Goal: Task Accomplishment & Management: Complete application form

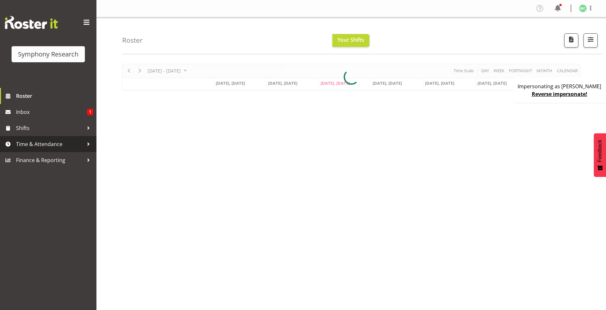
click at [49, 144] on span "Time & Attendance" at bounding box center [49, 144] width 67 height 10
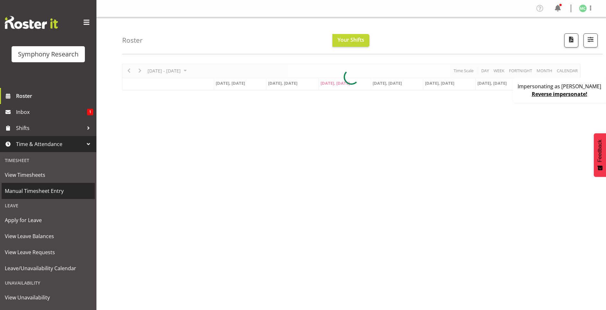
click at [51, 190] on span "Manual Timesheet Entry" at bounding box center [48, 191] width 87 height 10
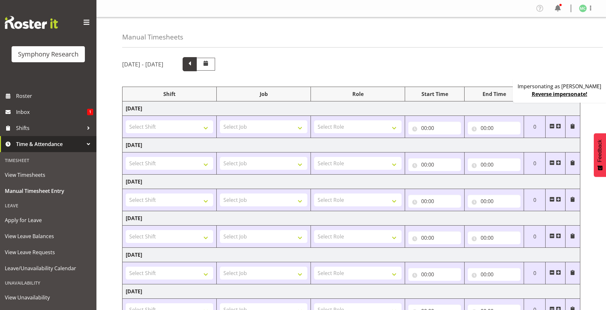
click at [194, 65] on span at bounding box center [189, 63] width 8 height 8
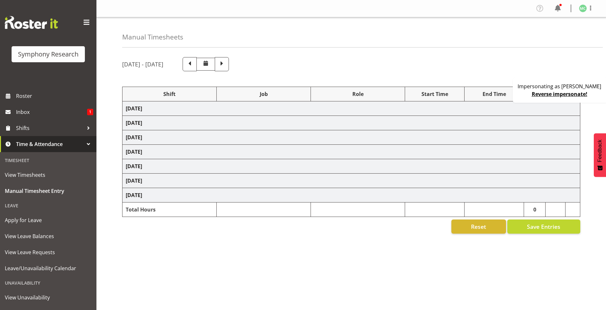
select select "17154"
select select "10239"
select select "47"
select select "39995"
select select "10527"
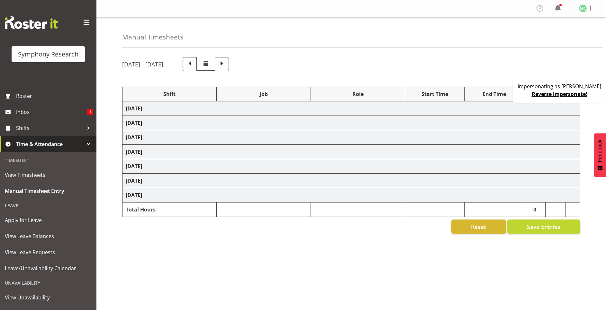
select select "17154"
select select "10239"
select select "47"
select select "39995"
select select "10527"
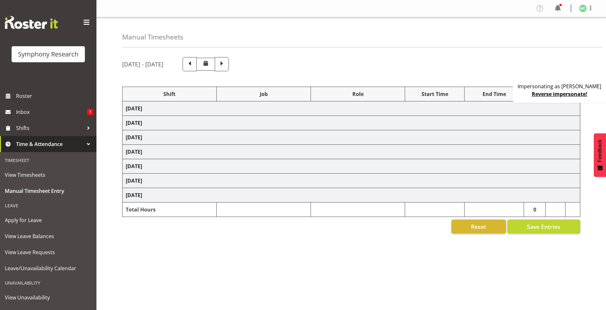
select select "17154"
select select "10239"
select select "47"
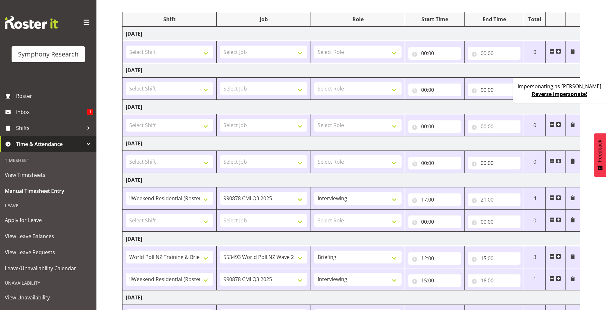
scroll to position [96, 0]
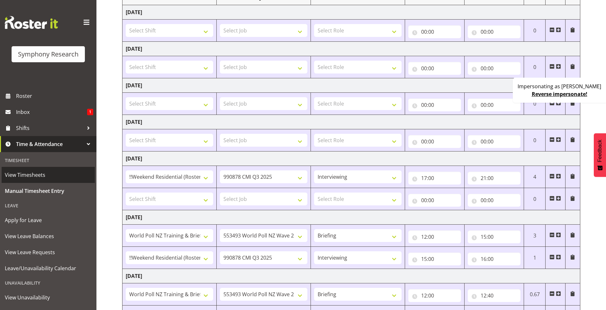
click at [38, 175] on span "View Timesheets" at bounding box center [48, 175] width 87 height 10
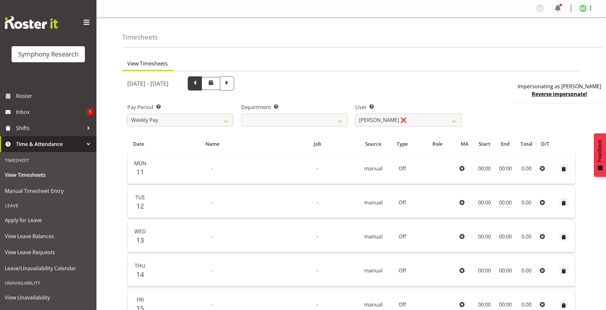
click at [199, 81] on span at bounding box center [195, 83] width 8 height 8
select select
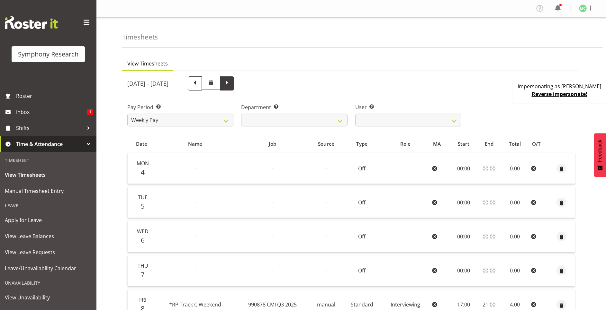
click at [231, 85] on span at bounding box center [227, 83] width 8 height 8
select select
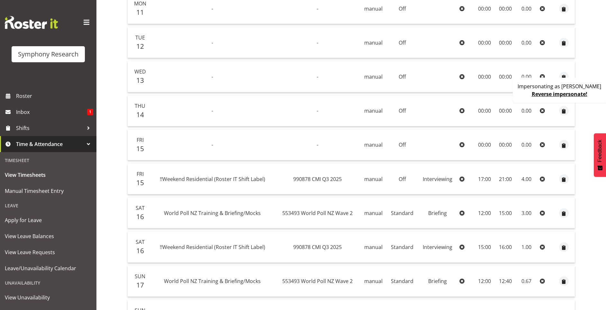
scroll to position [181, 0]
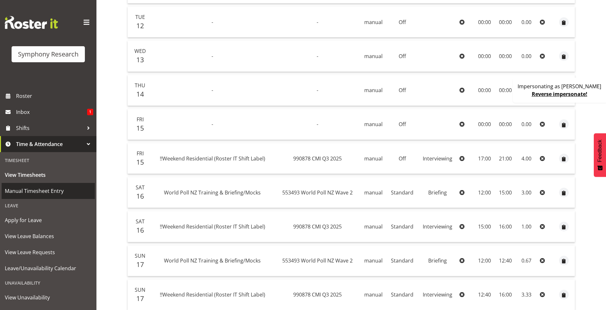
click at [36, 189] on span "Manual Timesheet Entry" at bounding box center [48, 191] width 87 height 10
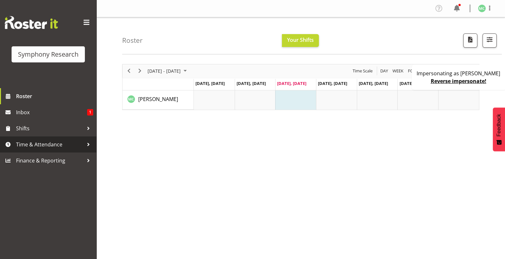
click at [59, 140] on span "Time & Attendance" at bounding box center [49, 144] width 67 height 10
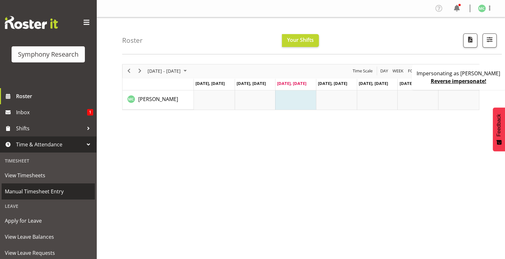
click at [46, 188] on span "Manual Timesheet Entry" at bounding box center [48, 191] width 87 height 10
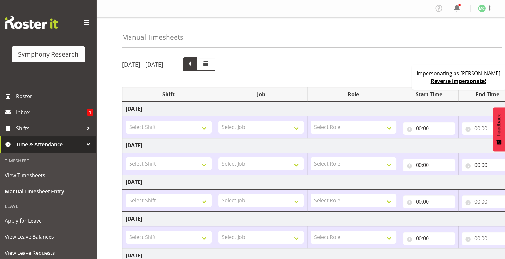
click at [194, 66] on span at bounding box center [189, 63] width 8 height 8
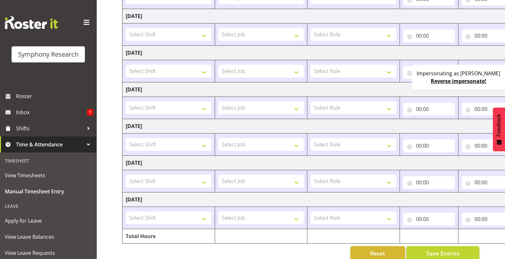
scroll to position [140, 0]
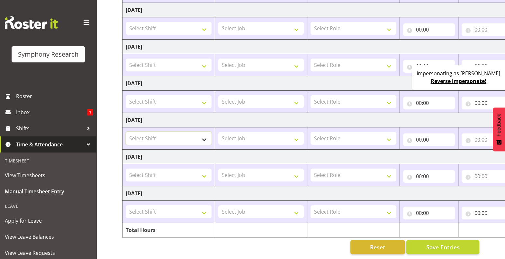
click at [181, 132] on select "Select Shift !!Project Briefing (Job to be assigned) !!Weekend Residential (Ros…" at bounding box center [169, 138] width 86 height 13
select select "17154"
click at [126, 132] on select "Select Shift !!Project Briefing (Job to be assigned) !!Weekend Residential (Ros…" at bounding box center [169, 138] width 86 height 13
click at [247, 132] on select "Select Job 550060 IF Admin 553500 BFM Jul - Sep 2025 553502 FMG August 2024 990…" at bounding box center [261, 138] width 86 height 13
click at [250, 132] on select "550060 IF Admin 553500 BFM Jul - Sep 2025 553502 FMG August 2024 990000 General…" at bounding box center [261, 138] width 86 height 13
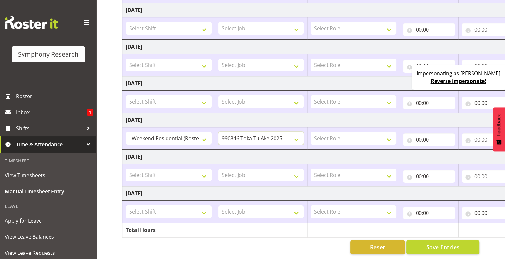
select select "10239"
click at [218, 132] on select "550060 IF Admin 553500 BFM Jul - Sep 2025 553502 FMG August 2024 990000 General…" at bounding box center [261, 138] width 86 height 13
click at [335, 132] on select "Select Role Briefing Interviewing" at bounding box center [353, 138] width 86 height 13
select select "47"
click at [310, 132] on select "Select Role Briefing Interviewing" at bounding box center [353, 138] width 86 height 13
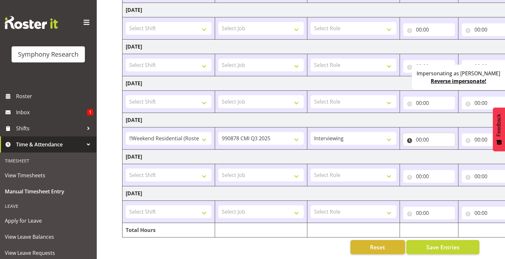
click at [421, 133] on input "00:00" at bounding box center [429, 139] width 52 height 13
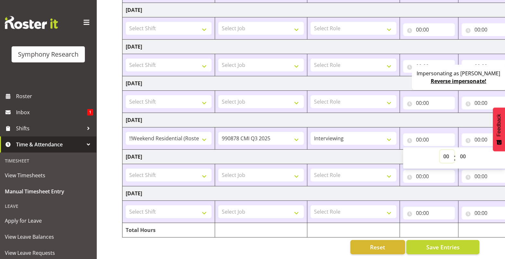
click at [444, 151] on select "00 01 02 03 04 05 06 07 08 09 10 11 12 13 14 15 16 17 18 19 20 21 22 23" at bounding box center [447, 156] width 14 height 13
select select "17"
click at [440, 150] on select "00 01 02 03 04 05 06 07 08 09 10 11 12 13 14 15 16 17 18 19 20 21 22 23" at bounding box center [447, 156] width 14 height 13
type input "17:00"
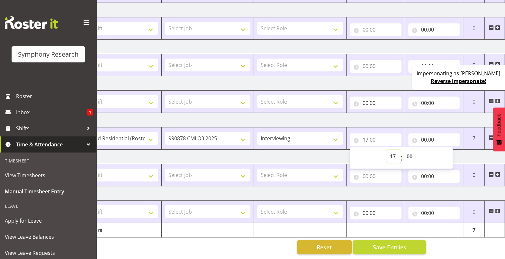
scroll to position [0, 58]
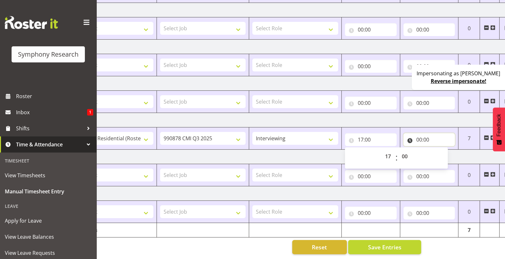
click at [420, 133] on input "00:00" at bounding box center [429, 139] width 52 height 13
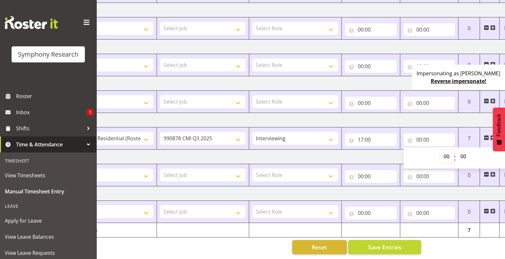
click at [446, 150] on select "00 01 02 03 04 05 06 07 08 09 10 11 12 13 14 15 16 17 18 19 20 21 22 23" at bounding box center [447, 156] width 14 height 13
select select "21"
click at [440, 150] on select "00 01 02 03 04 05 06 07 08 09 10 11 12 13 14 15 16 17 18 19 20 21 22 23" at bounding box center [447, 156] width 14 height 13
type input "21:00"
click at [455, 240] on div "Manual Timesheets August 11th - August 17th 2025 Shift Job Role Start Time End …" at bounding box center [300, 70] width 408 height 377
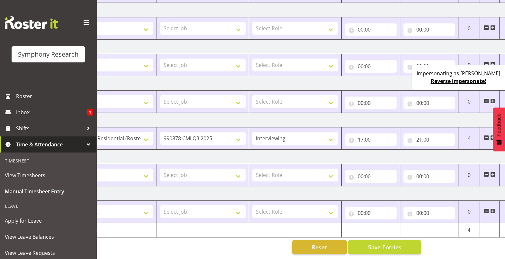
scroll to position [0, 67]
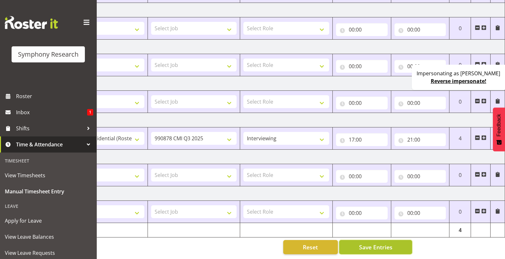
click at [390, 243] on span "Save Entries" at bounding box center [375, 247] width 33 height 8
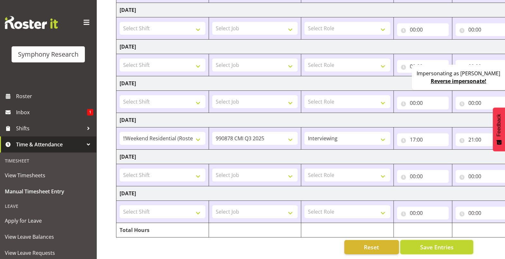
scroll to position [0, 0]
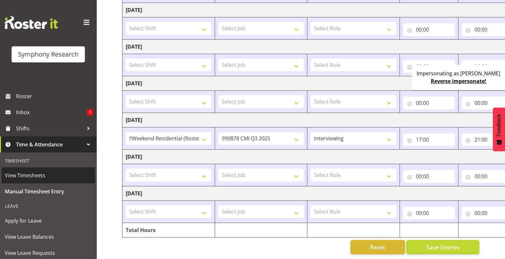
click at [43, 175] on span "View Timesheets" at bounding box center [48, 175] width 87 height 10
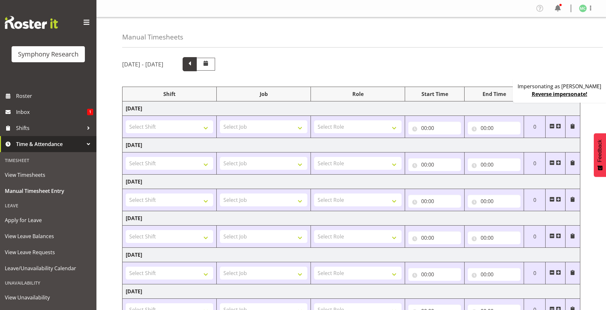
click at [194, 66] on span at bounding box center [189, 63] width 8 height 8
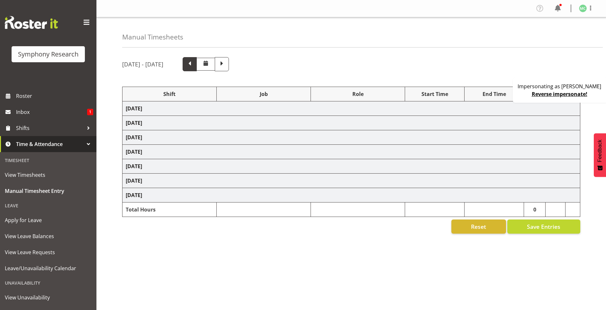
select select "17154"
select select "10239"
select select "47"
select select "39995"
select select "10527"
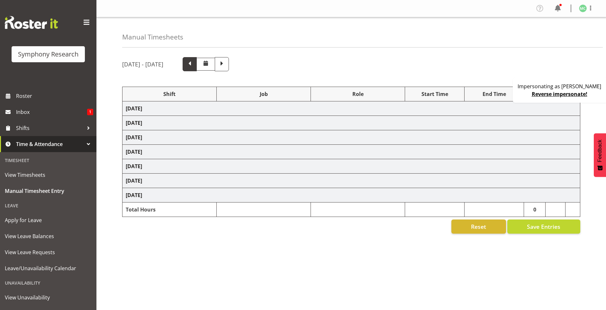
select select "17154"
select select "10239"
select select "47"
select select "39995"
select select "10527"
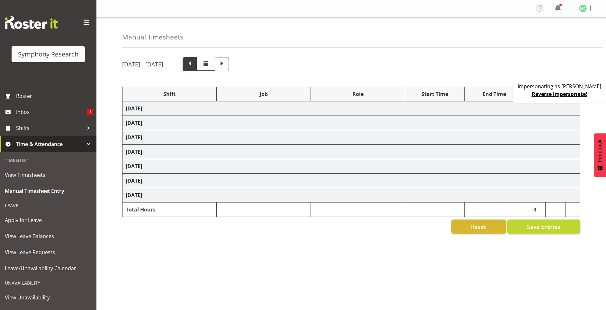
select select "17154"
select select "10239"
select select "47"
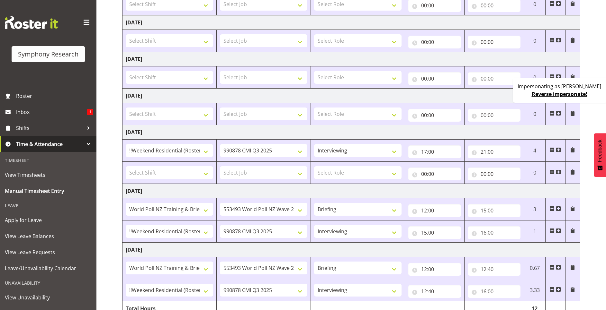
scroll to position [109, 0]
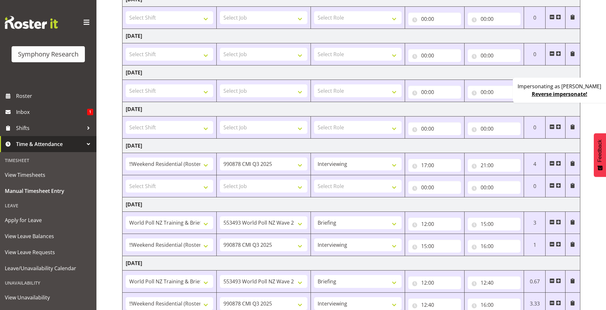
drag, startPoint x: 557, startPoint y: 91, endPoint x: 541, endPoint y: 88, distance: 16.1
click at [556, 91] on link "Reverse impersonate!" at bounding box center [559, 94] width 56 height 7
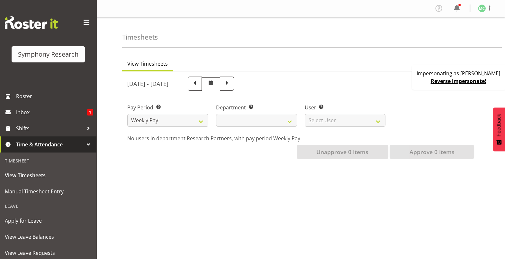
select select
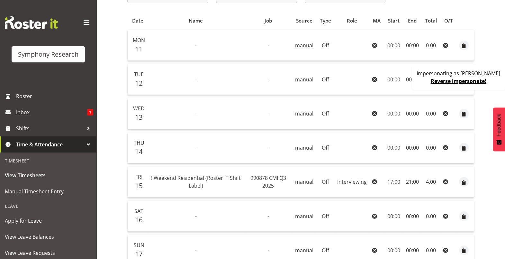
scroll to position [142, 0]
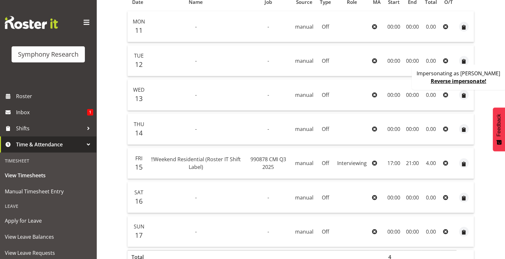
click at [477, 79] on link "Reverse impersonate!" at bounding box center [459, 80] width 56 height 7
